Goal: Transaction & Acquisition: Purchase product/service

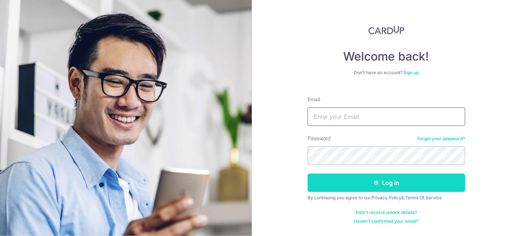
type input "[EMAIL_ADDRESS][DOMAIN_NAME]"
click at [321, 185] on button "Log in" at bounding box center [387, 182] width 158 height 18
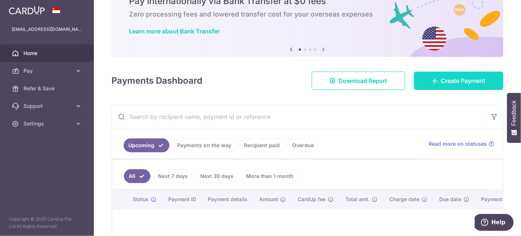
click at [427, 84] on link "Create Payment" at bounding box center [458, 80] width 89 height 18
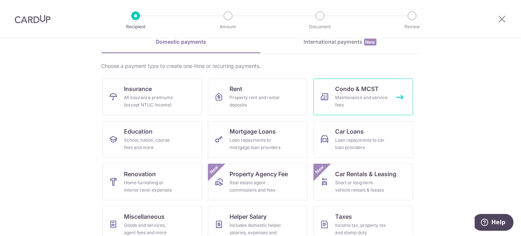
click at [349, 89] on span "Condo & MCST" at bounding box center [357, 88] width 44 height 9
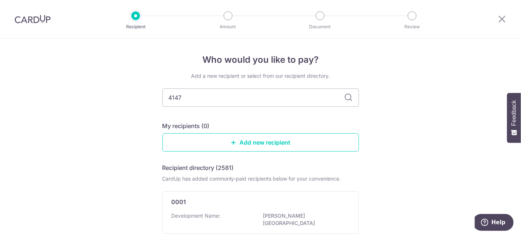
type input "4147"
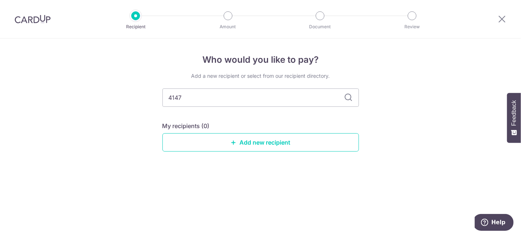
click at [350, 95] on icon at bounding box center [348, 97] width 9 height 9
click at [348, 95] on icon at bounding box center [348, 97] width 9 height 9
click at [342, 100] on input "4147" at bounding box center [260, 97] width 196 height 18
click at [352, 97] on icon at bounding box center [348, 97] width 9 height 9
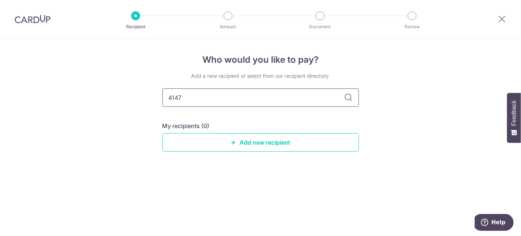
click at [284, 98] on input "4147" at bounding box center [260, 97] width 196 height 18
click at [162, 88] on input "4147" at bounding box center [260, 97] width 196 height 18
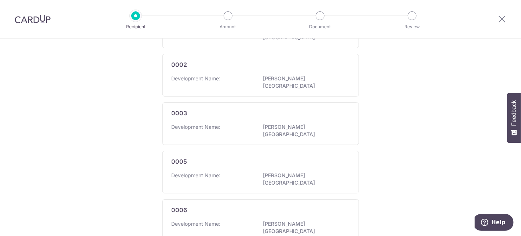
scroll to position [55, 0]
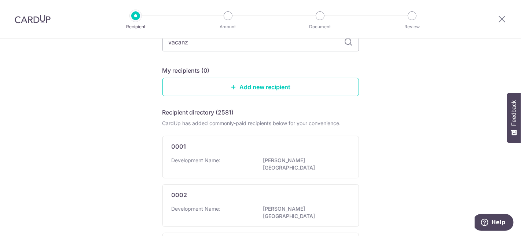
type input "vacanza"
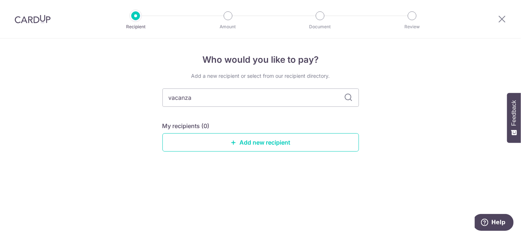
scroll to position [0, 0]
click at [278, 103] on input "vacanza" at bounding box center [260, 97] width 196 height 18
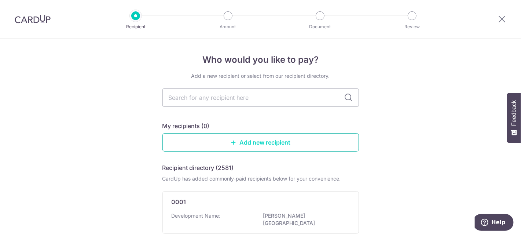
click at [331, 143] on link "Add new recipient" at bounding box center [260, 142] width 196 height 18
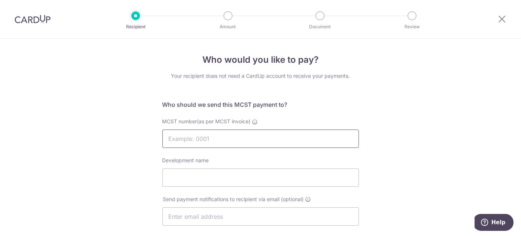
click at [309, 133] on input "MCST number(as per MCST invoice)" at bounding box center [260, 138] width 196 height 18
type input "4143"
click at [223, 168] on div "Development name" at bounding box center [260, 172] width 196 height 30
click at [224, 170] on input "Development name" at bounding box center [260, 177] width 196 height 18
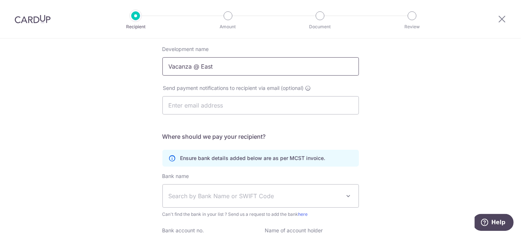
scroll to position [148, 0]
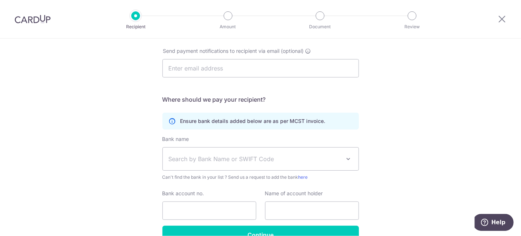
type input "Vacanza @ East"
click at [232, 159] on span "Search by Bank Name or SWIFT Code" at bounding box center [255, 158] width 172 height 9
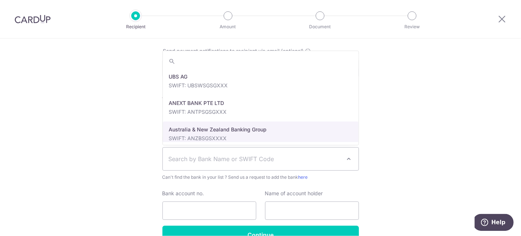
click at [235, 157] on span "Search by Bank Name or SWIFT Code" at bounding box center [255, 158] width 172 height 9
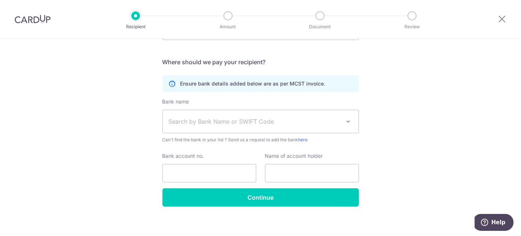
scroll to position [190, 0]
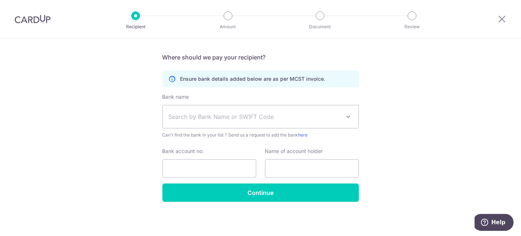
click at [261, 121] on span "Search by Bank Name or SWIFT Code" at bounding box center [261, 116] width 196 height 23
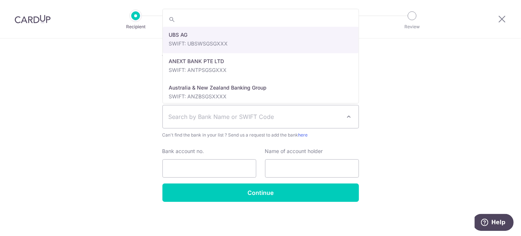
click at [360, 113] on div "Who would you like to pay? Your recipient does not need a CardUp account to rec…" at bounding box center [260, 42] width 521 height 388
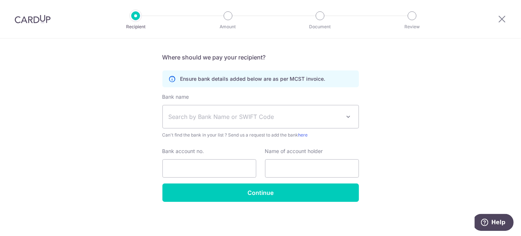
click at [231, 136] on span "Can't find the bank in your list ? Send us a request to add the bank here" at bounding box center [260, 134] width 196 height 7
click at [220, 130] on div "Bank name Select Bank UBS AG ANEXT BANK PTE LTD Australia & New Zealand Banking…" at bounding box center [260, 115] width 196 height 45
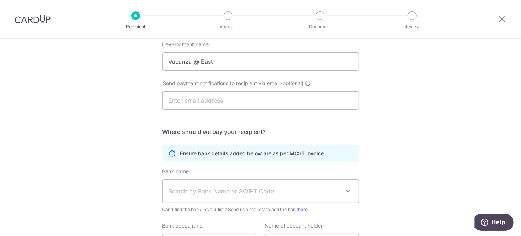
click at [243, 183] on span "Search by Bank Name or SWIFT Code" at bounding box center [261, 191] width 196 height 23
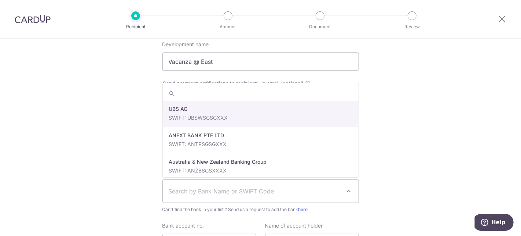
click at [420, 121] on div "Who would you like to pay? Your recipient does not need a CardUp account to rec…" at bounding box center [260, 117] width 521 height 388
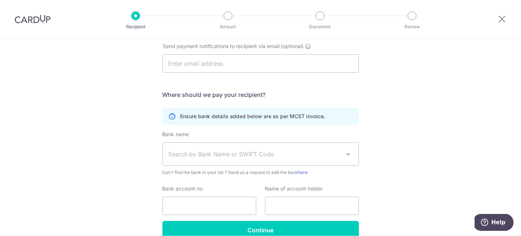
scroll to position [190, 0]
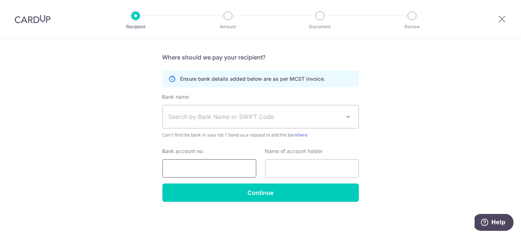
click at [204, 168] on input "Bank account no." at bounding box center [209, 168] width 94 height 18
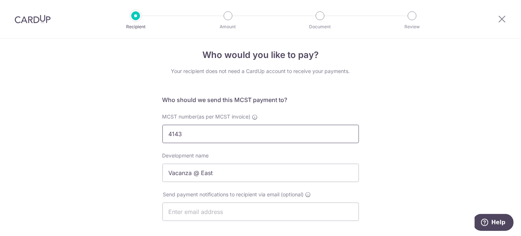
click at [220, 131] on input "4143" at bounding box center [260, 134] width 196 height 18
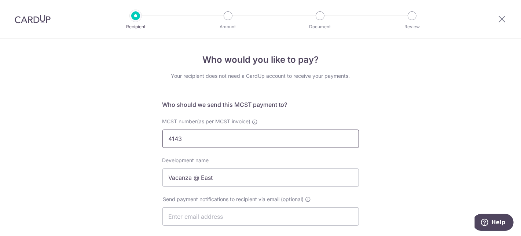
scroll to position [190, 0]
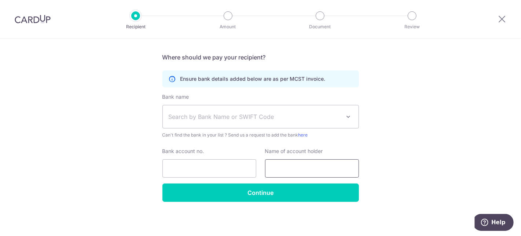
click at [314, 169] on input "text" at bounding box center [312, 168] width 94 height 18
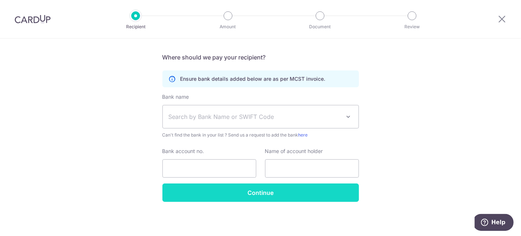
click at [296, 190] on input "Continue" at bounding box center [260, 192] width 196 height 18
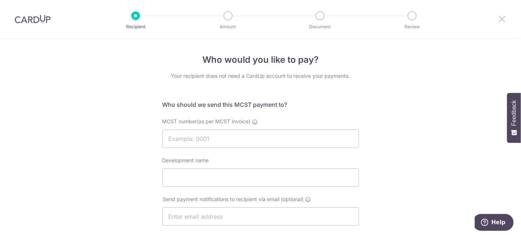
click at [503, 17] on icon at bounding box center [501, 18] width 9 height 9
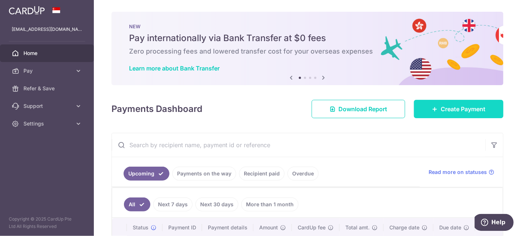
click at [425, 109] on link "Create Payment" at bounding box center [458, 109] width 89 height 18
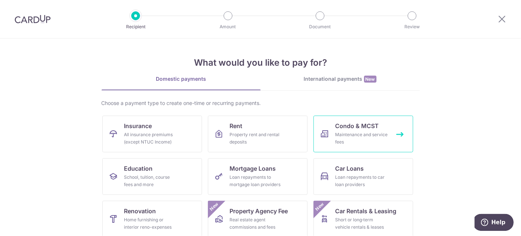
click at [333, 126] on link "Condo & MCST Maintenance and service fees" at bounding box center [363, 133] width 100 height 37
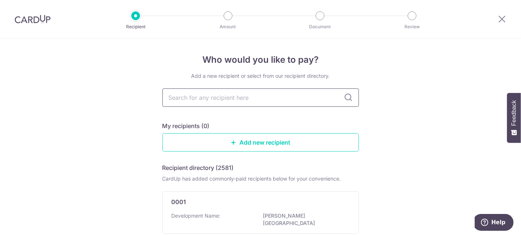
click at [203, 95] on input "text" at bounding box center [260, 97] width 196 height 18
type input "4"
type input "4143"
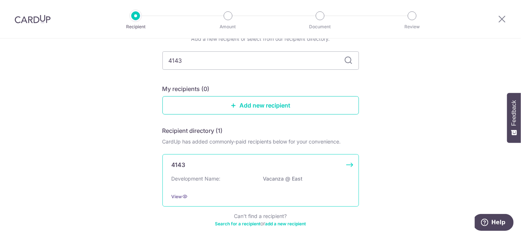
click at [264, 172] on div "4143 Development Name: Vacanza @ East View" at bounding box center [260, 180] width 196 height 52
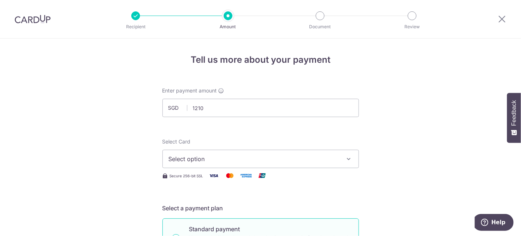
click at [229, 160] on span "Select option" at bounding box center [254, 158] width 171 height 9
type input "1,210.00"
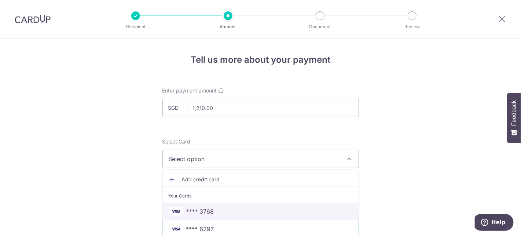
scroll to position [37, 0]
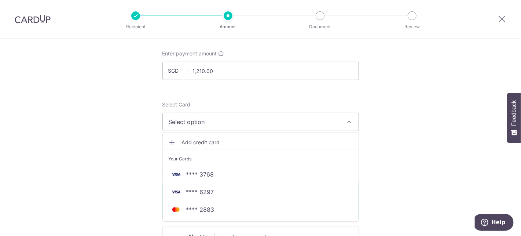
click at [220, 139] on span "Add credit card" at bounding box center [267, 142] width 171 height 7
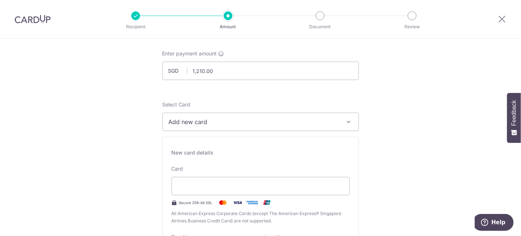
click at [215, 121] on span "Add new card" at bounding box center [254, 121] width 171 height 9
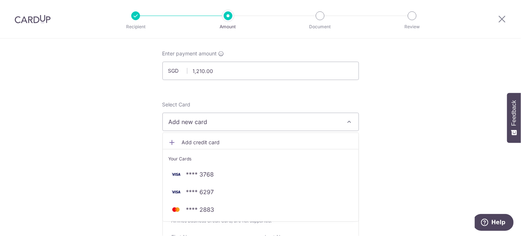
click at [215, 121] on span "Add new card" at bounding box center [254, 121] width 171 height 9
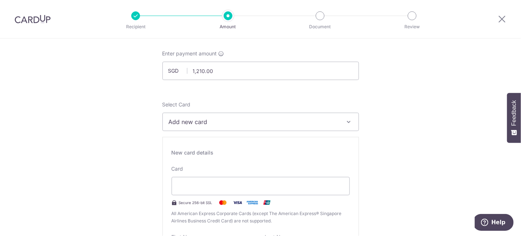
scroll to position [74, 0]
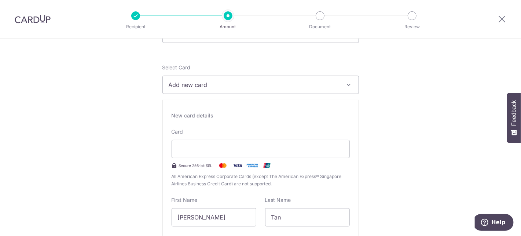
click at [191, 85] on span "Add new card" at bounding box center [254, 84] width 171 height 9
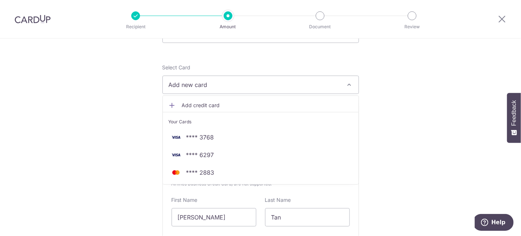
click at [191, 85] on span "Add new card" at bounding box center [254, 84] width 171 height 9
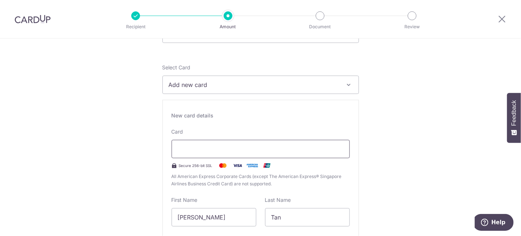
click at [207, 152] on iframe at bounding box center [261, 148] width 166 height 9
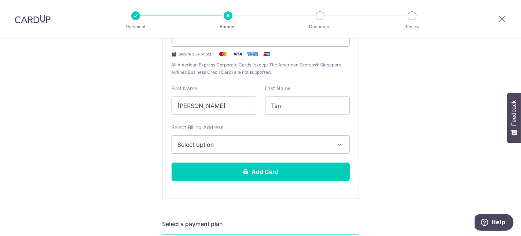
scroll to position [223, 0]
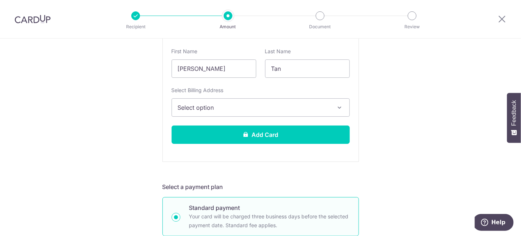
click at [214, 109] on span "Select option" at bounding box center [254, 107] width 152 height 9
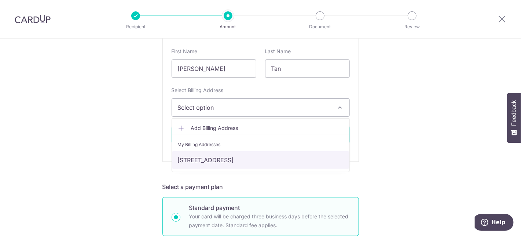
click at [203, 156] on link "[STREET_ADDRESS]" at bounding box center [260, 160] width 177 height 18
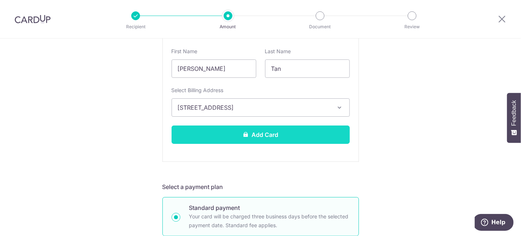
click at [214, 134] on button "Add Card" at bounding box center [261, 134] width 178 height 18
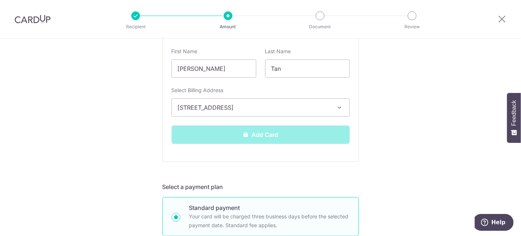
scroll to position [334, 0]
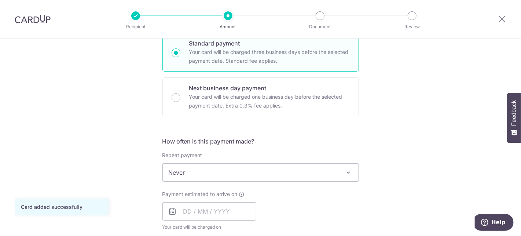
scroll to position [223, 0]
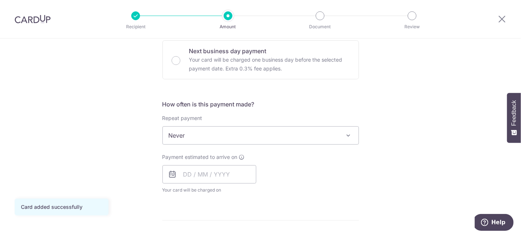
click at [192, 134] on span "Never" at bounding box center [261, 135] width 196 height 18
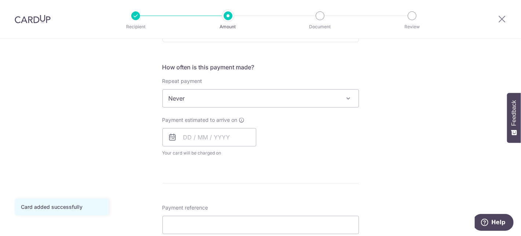
scroll to position [297, 0]
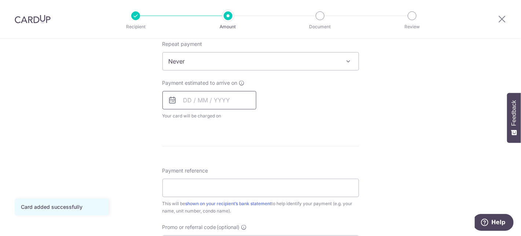
click at [188, 98] on input "text" at bounding box center [209, 100] width 94 height 18
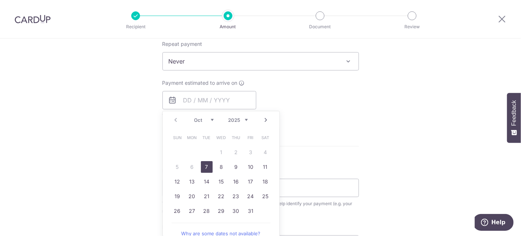
click at [204, 165] on link "7" at bounding box center [207, 167] width 12 height 12
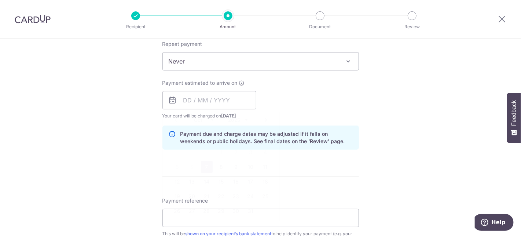
type input "[DATE]"
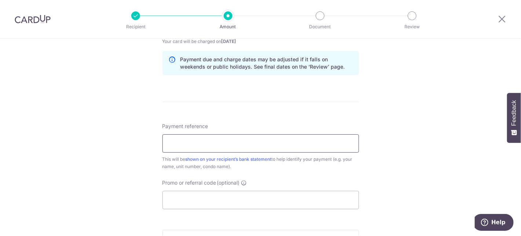
scroll to position [408, 0]
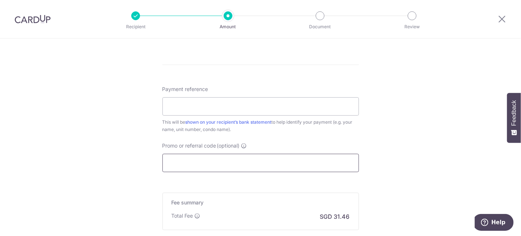
drag, startPoint x: 194, startPoint y: 150, endPoint x: 194, endPoint y: 159, distance: 9.2
click at [194, 152] on div "Promo or referral code (optional) The discounted fee will be shown on the revie…" at bounding box center [260, 157] width 196 height 30
click at [194, 160] on input "Promo or referral code (optional)" at bounding box center [260, 163] width 196 height 18
paste input "25AMEX18"
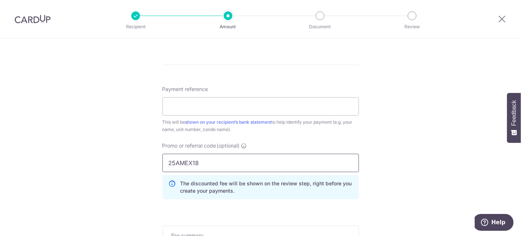
type input "25AMEX18"
click at [251, 103] on input "Payment reference" at bounding box center [260, 106] width 196 height 18
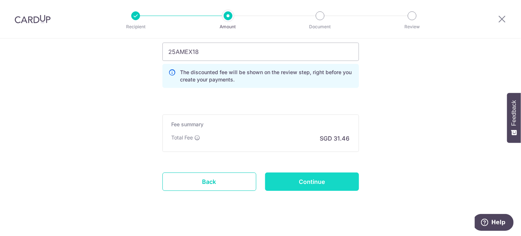
type input "40-11-16"
click at [313, 182] on input "Continue" at bounding box center [312, 181] width 94 height 18
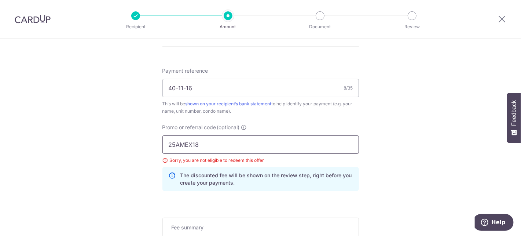
click at [222, 139] on input "25AMEX18" at bounding box center [260, 144] width 196 height 18
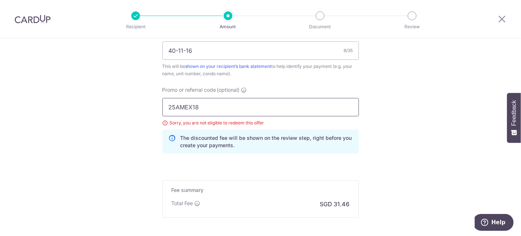
paste input "21"
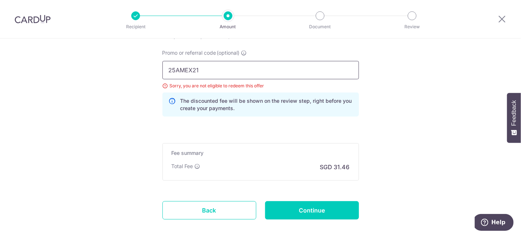
scroll to position [538, 0]
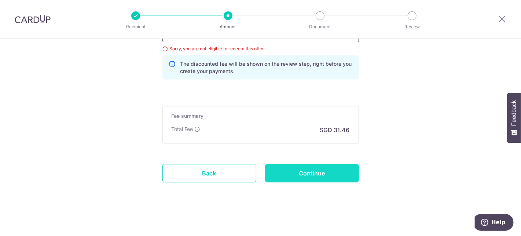
type input "25AMEX21"
click at [317, 175] on input "Continue" at bounding box center [312, 173] width 94 height 18
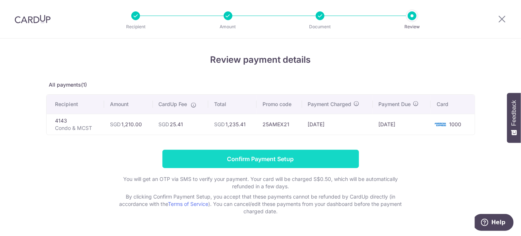
click at [251, 153] on input "Confirm Payment Setup" at bounding box center [260, 159] width 196 height 18
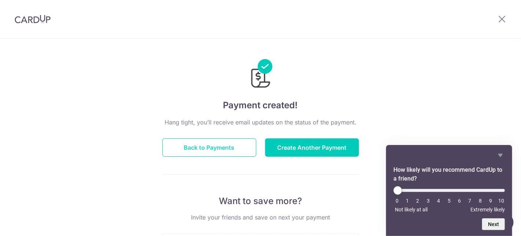
click at [225, 139] on button "Back to Payments" at bounding box center [209, 147] width 94 height 18
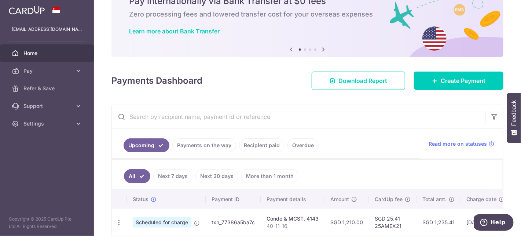
scroll to position [71, 0]
